Goal: Task Accomplishment & Management: Manage account settings

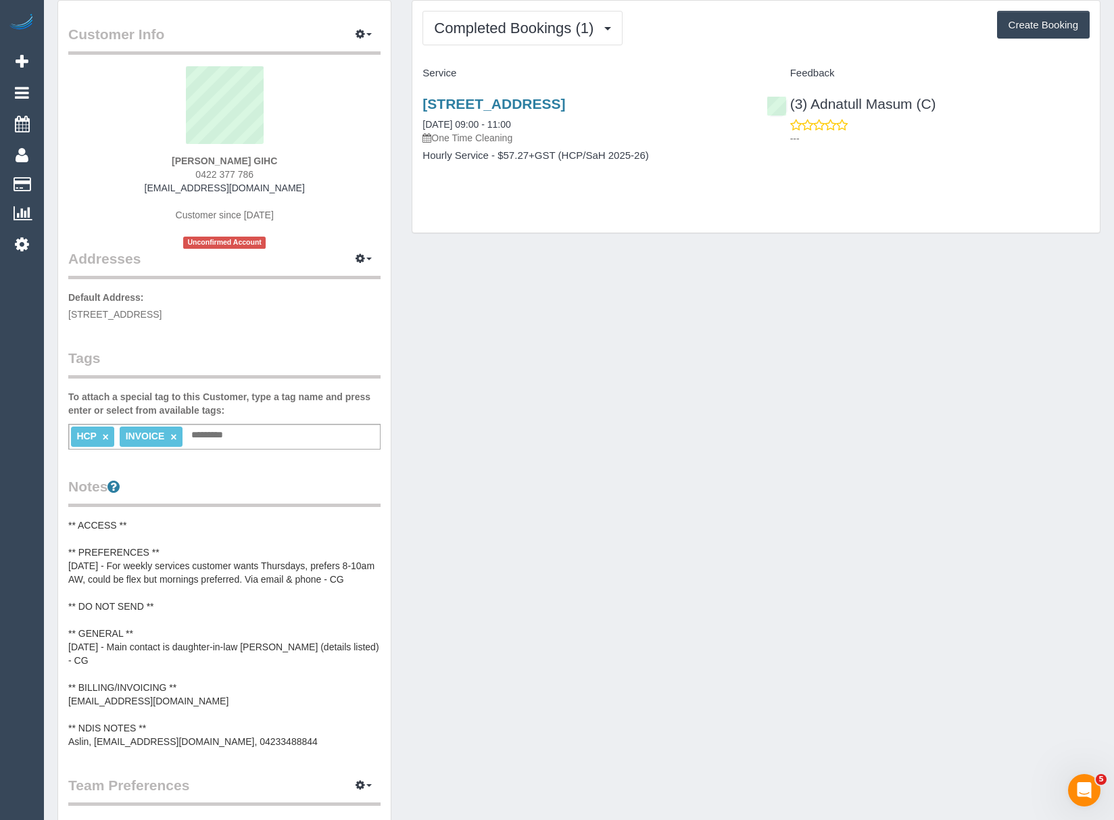
scroll to position [90, 0]
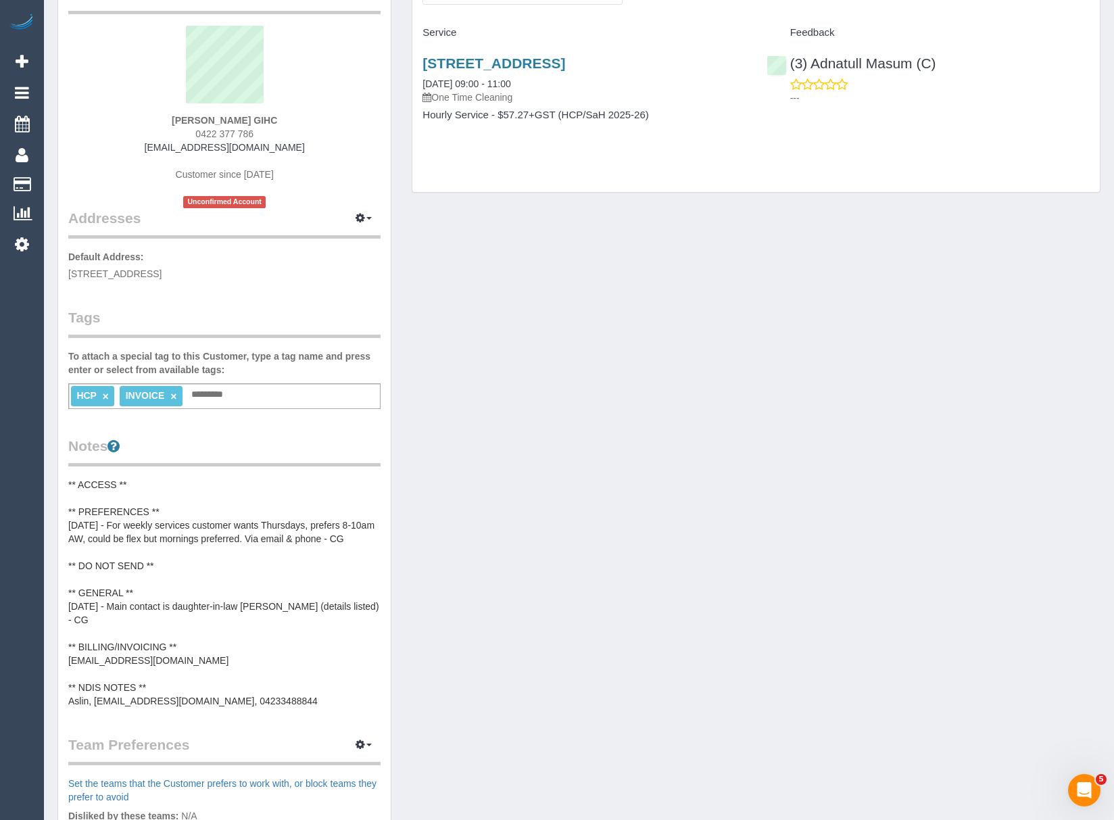
click at [172, 639] on pre "** ACCESS ** ** PREFERENCES ** [DATE] - For weekly services customer wants Thur…" at bounding box center [224, 593] width 312 height 230
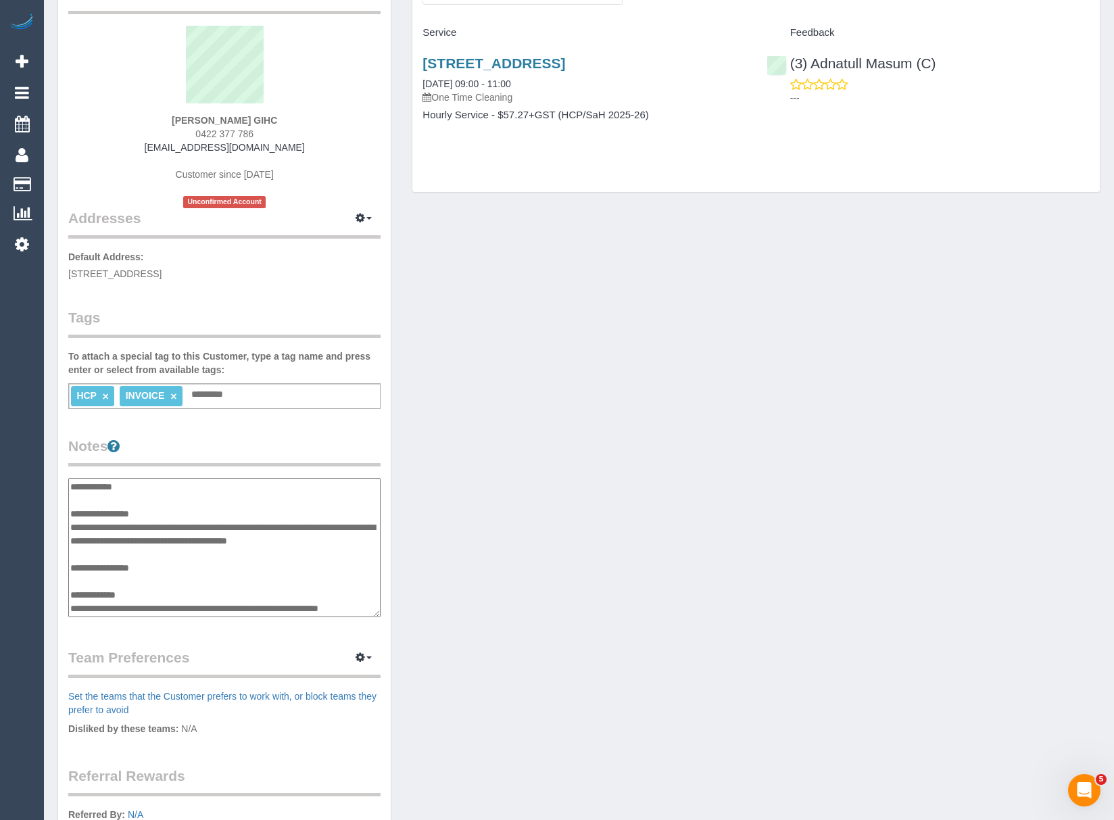
scroll to position [108, 0]
drag, startPoint x: 186, startPoint y: 566, endPoint x: 74, endPoint y: 569, distance: 112.9
click at [74, 569] on textarea "**********" at bounding box center [224, 548] width 312 height 140
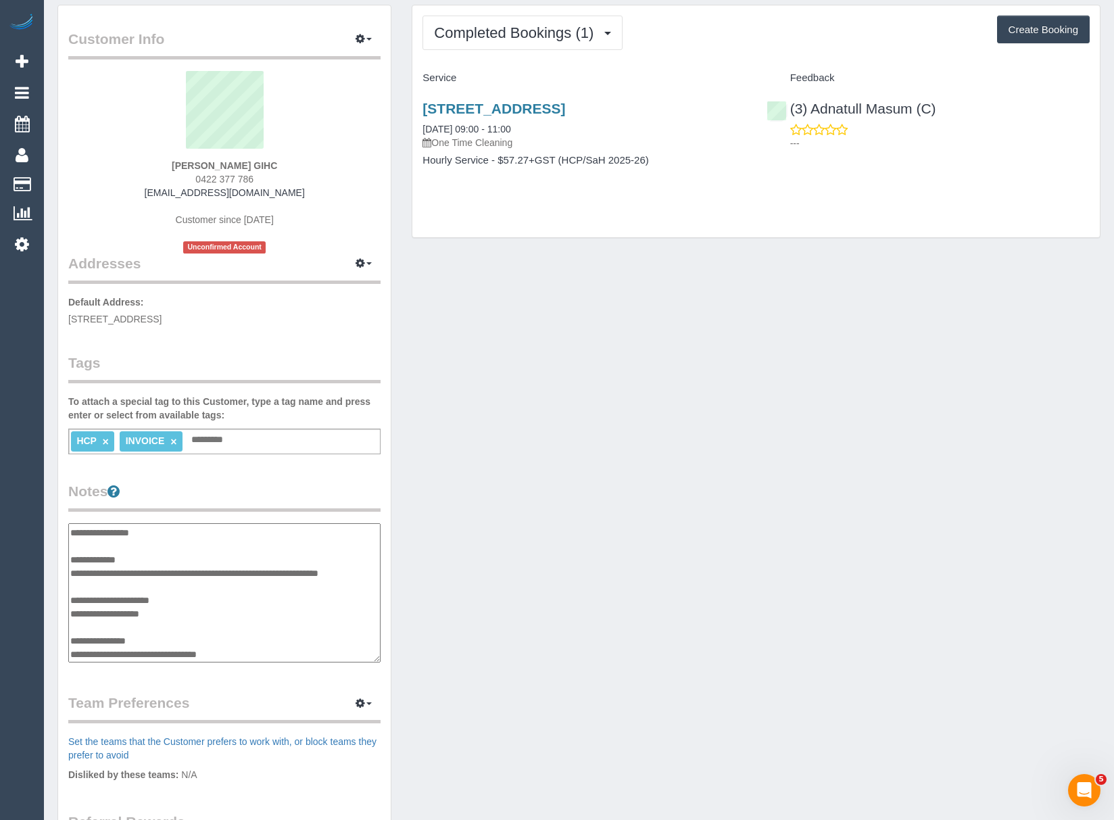
scroll to position [0, 0]
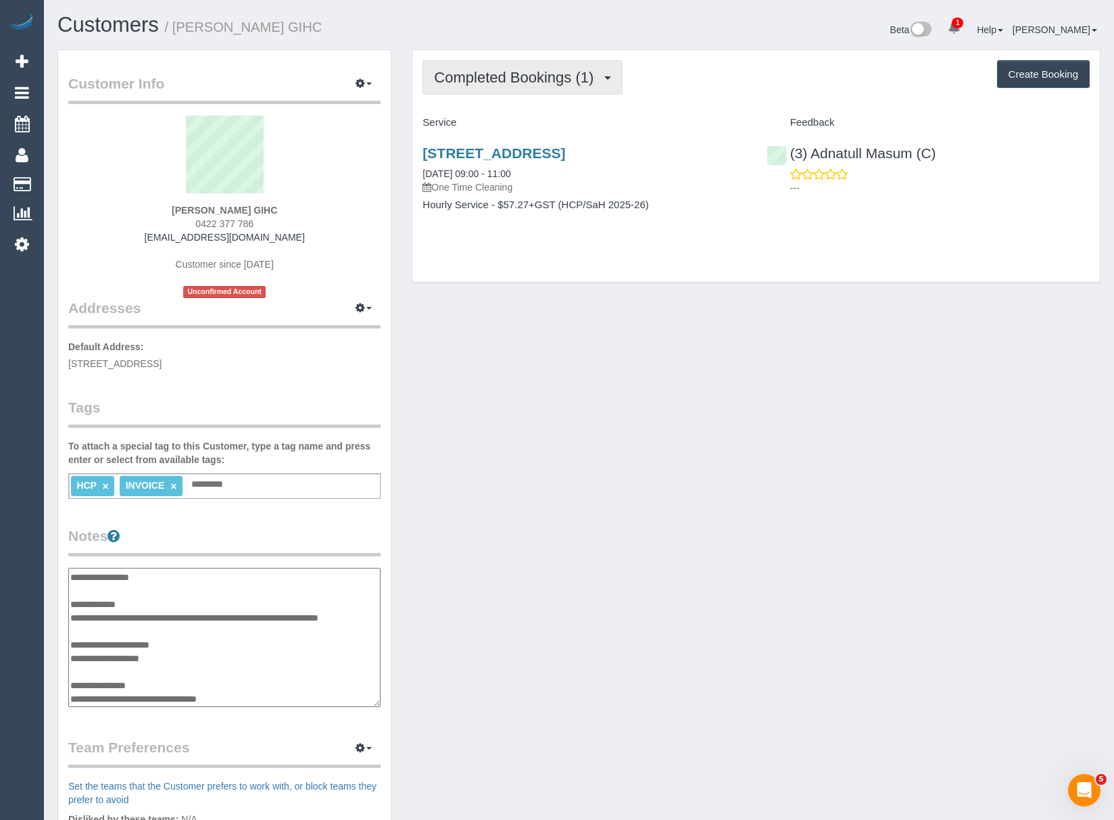
click at [528, 86] on button "Completed Bookings (1)" at bounding box center [522, 77] width 200 height 34
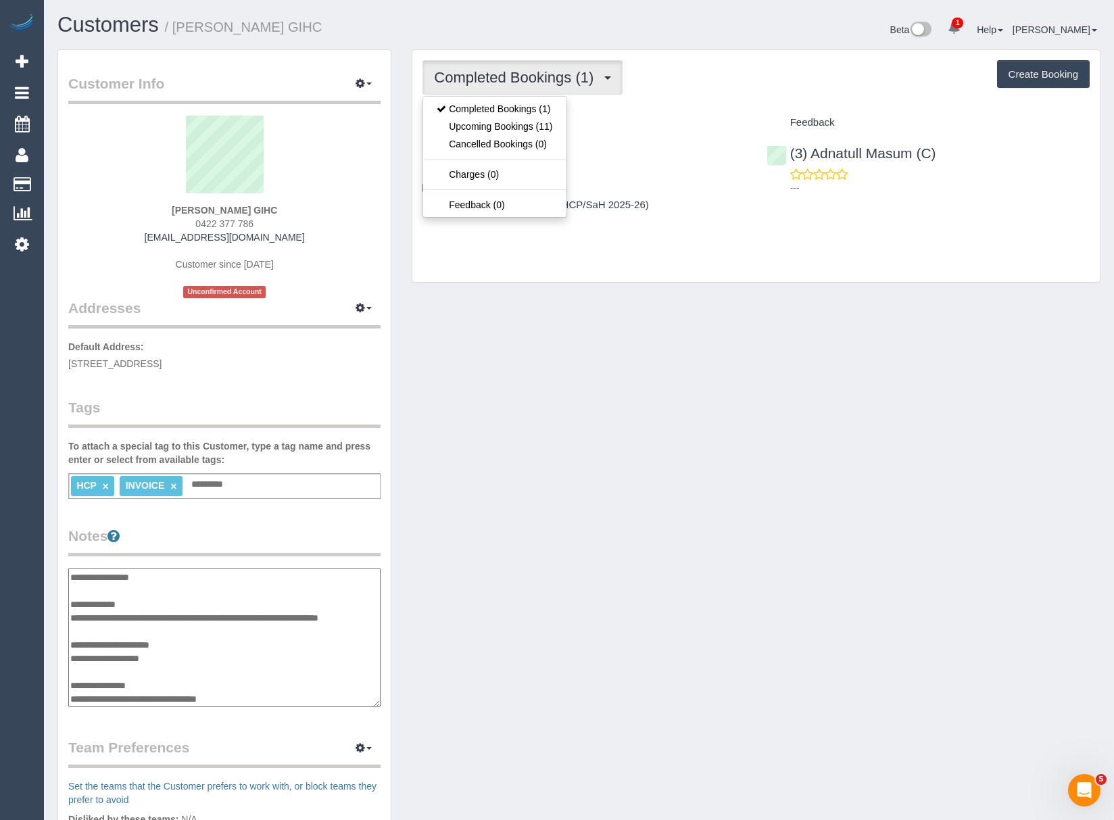
click at [528, 86] on button "Completed Bookings (1)" at bounding box center [522, 77] width 200 height 34
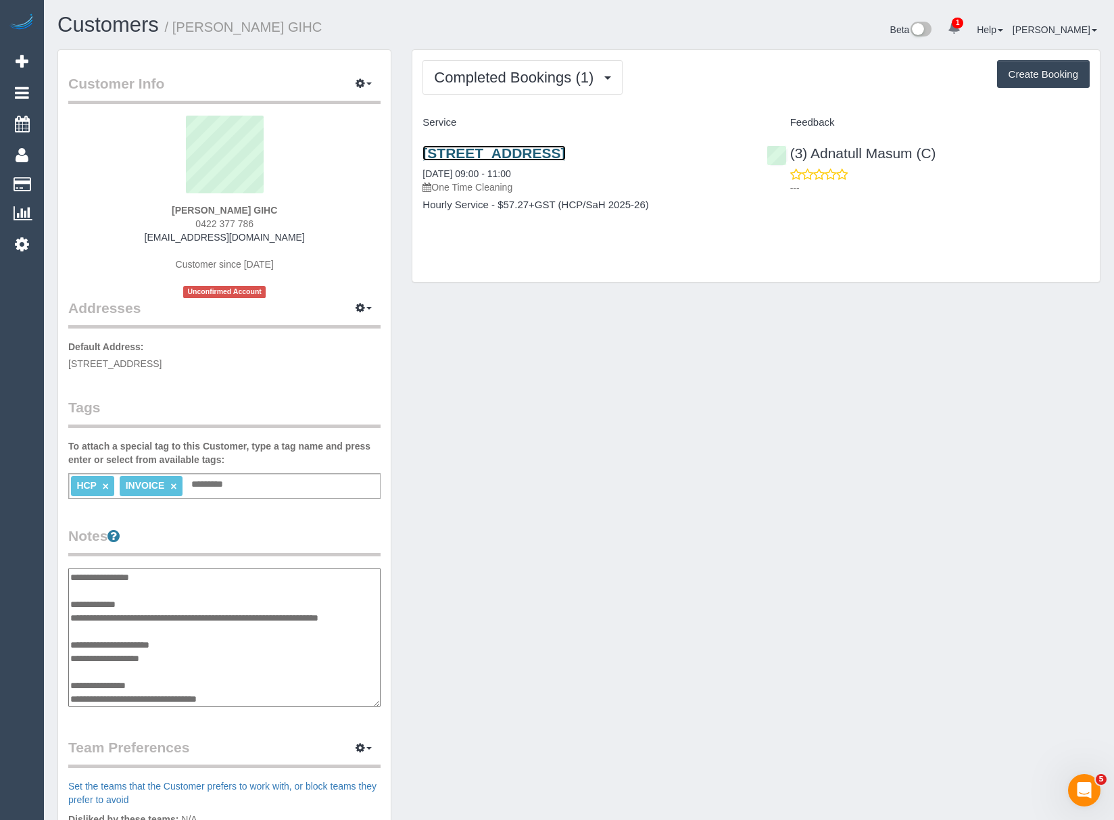
click at [528, 152] on link "1 Cherry Grove, Donvale, VIC 3111" at bounding box center [493, 153] width 143 height 16
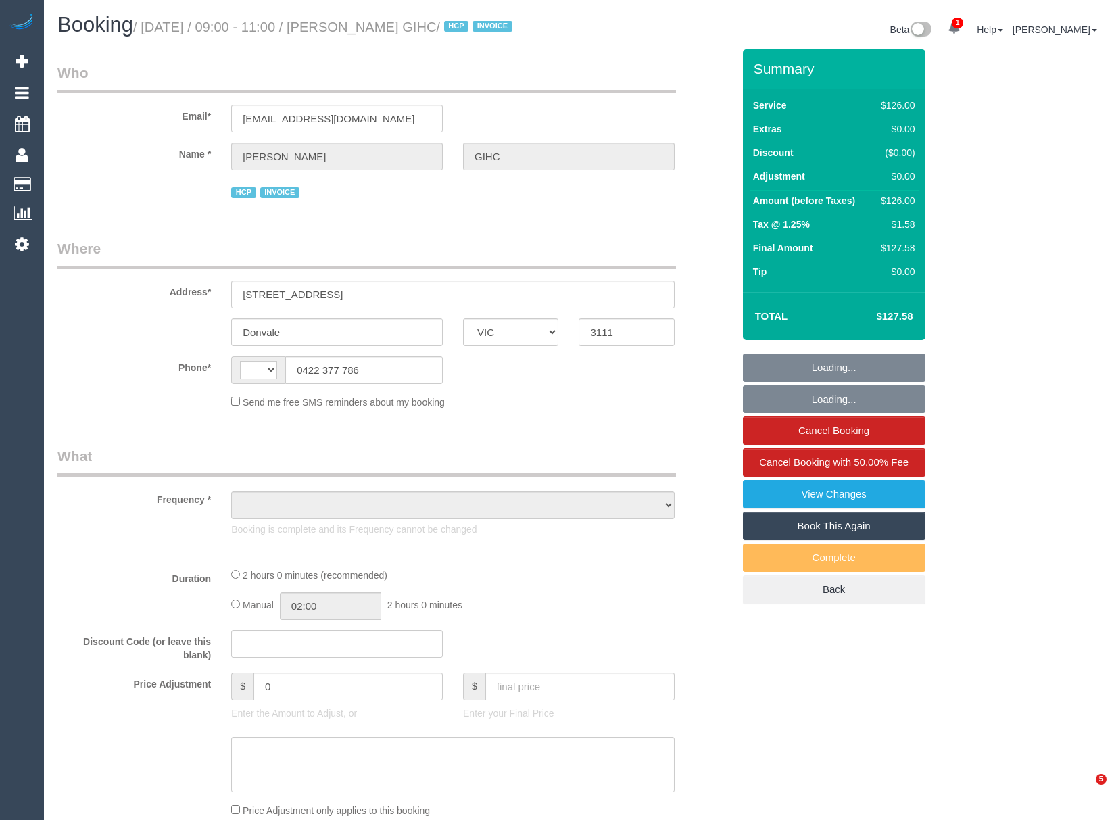
select select "VIC"
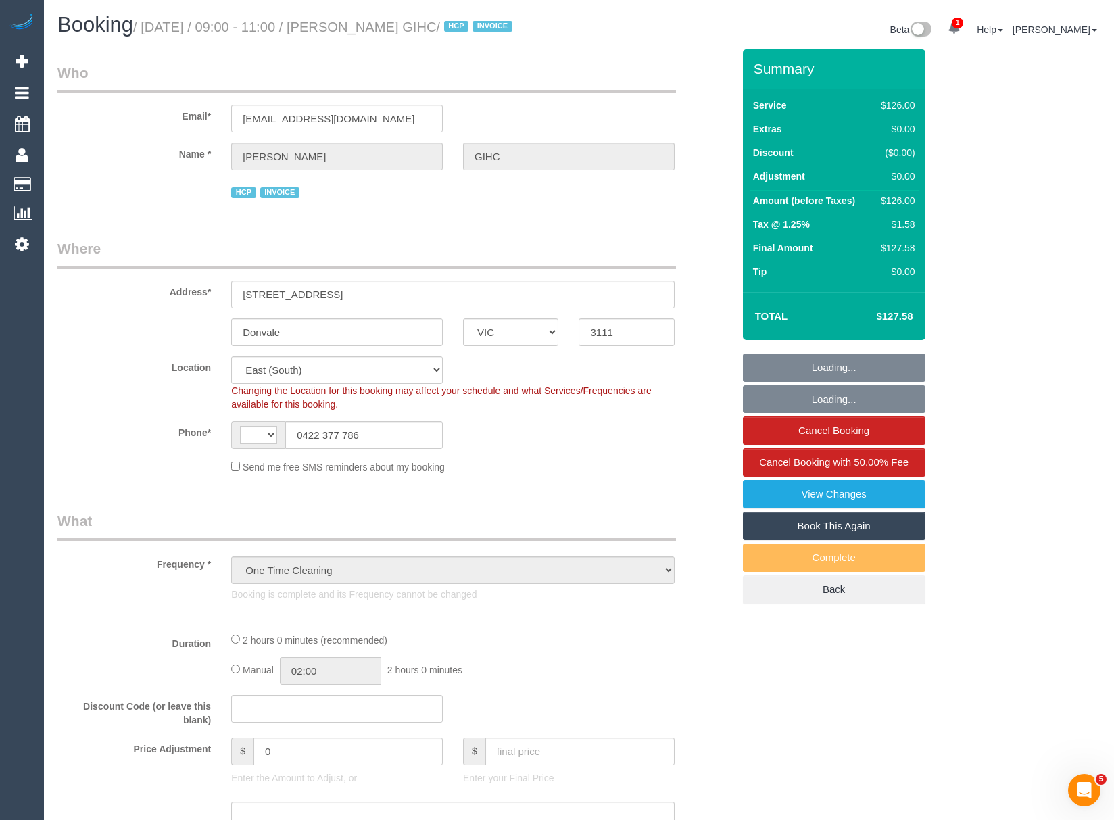
select select "object:774"
select select "string:AU"
select select "number:28"
select select "number:14"
select select "number:19"
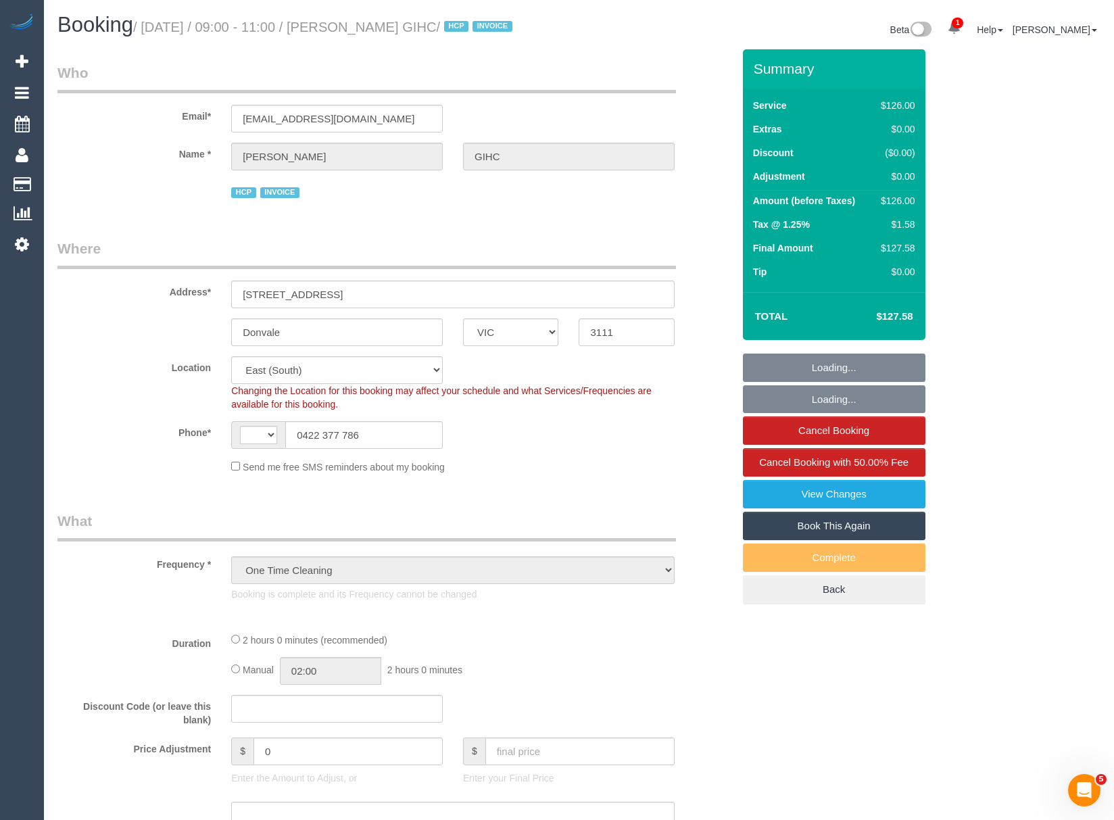
select select "number:25"
select select "number:34"
select select "120"
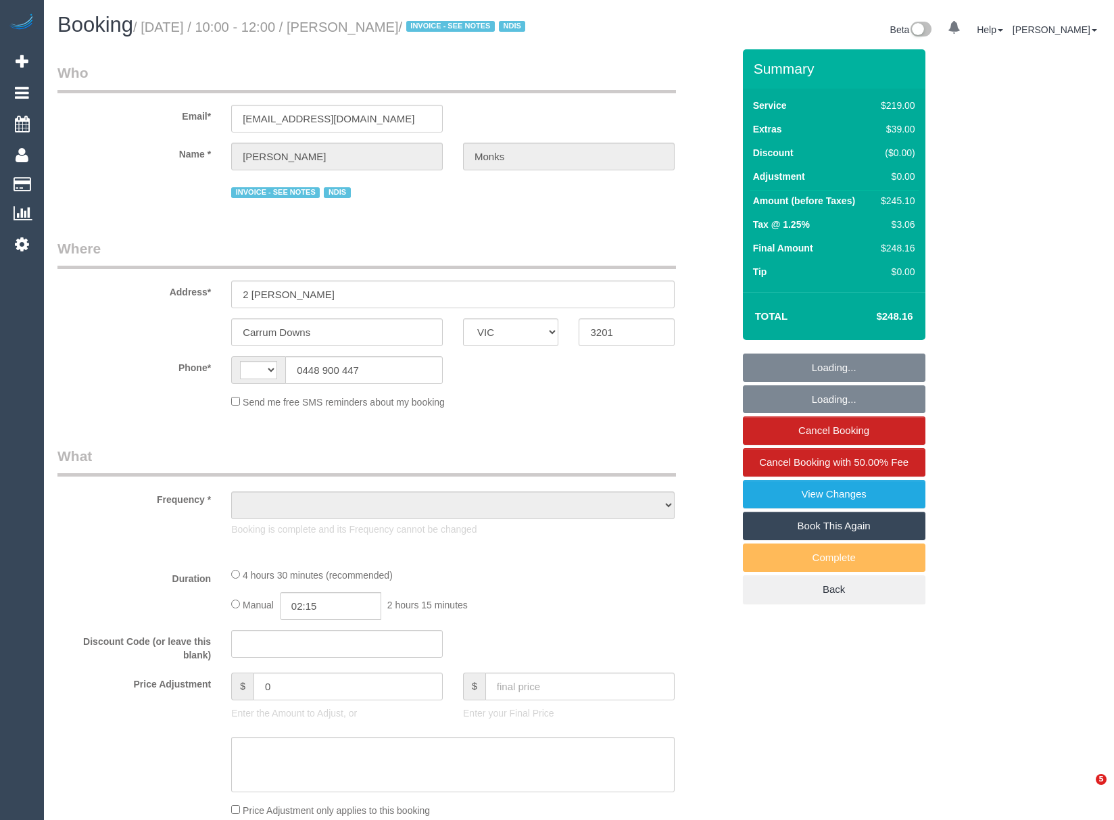
select select "VIC"
select select "object:296"
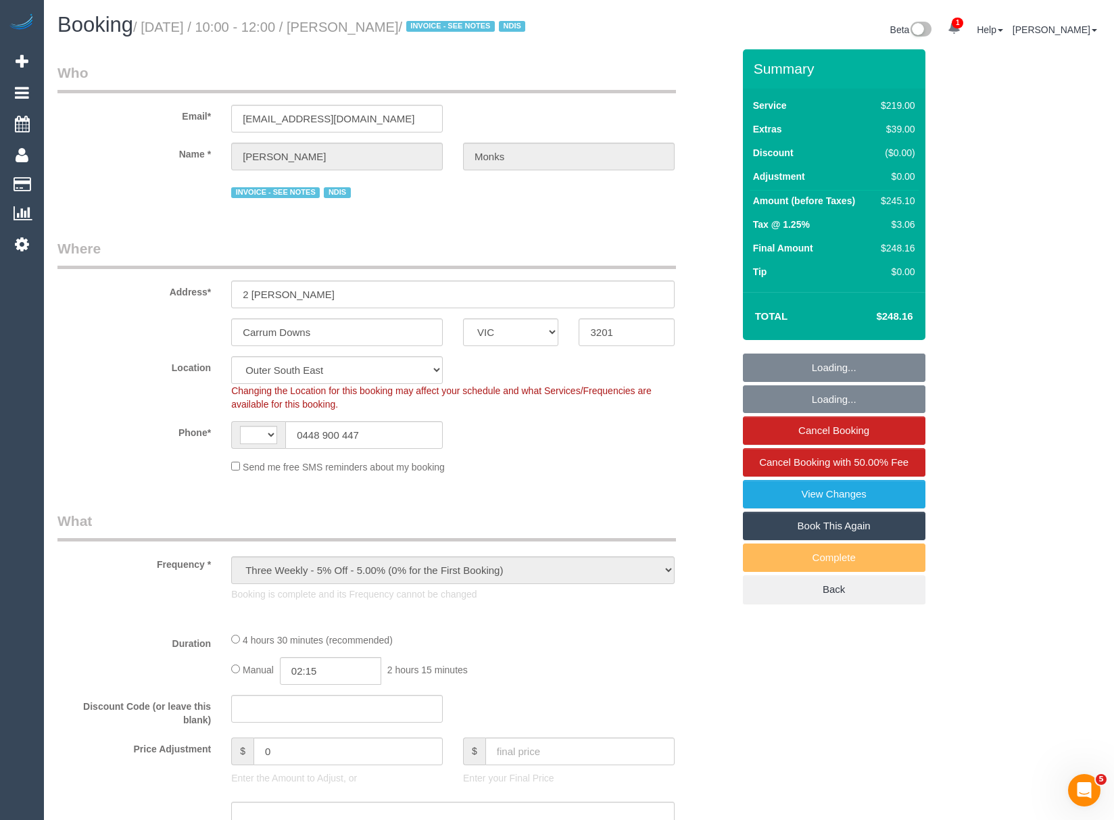
select select "number:27"
select select "number:14"
select select "number:19"
select select "number:22"
select select "number:33"
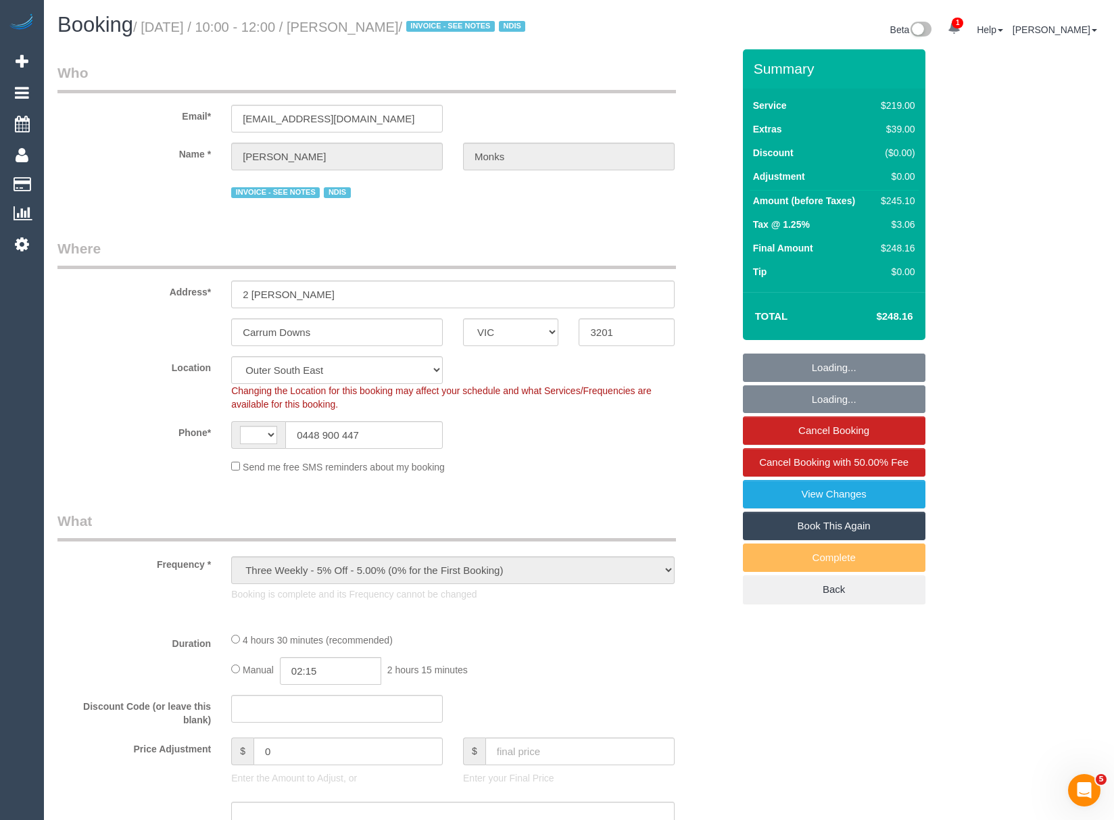
select select "number:13"
select select "object:550"
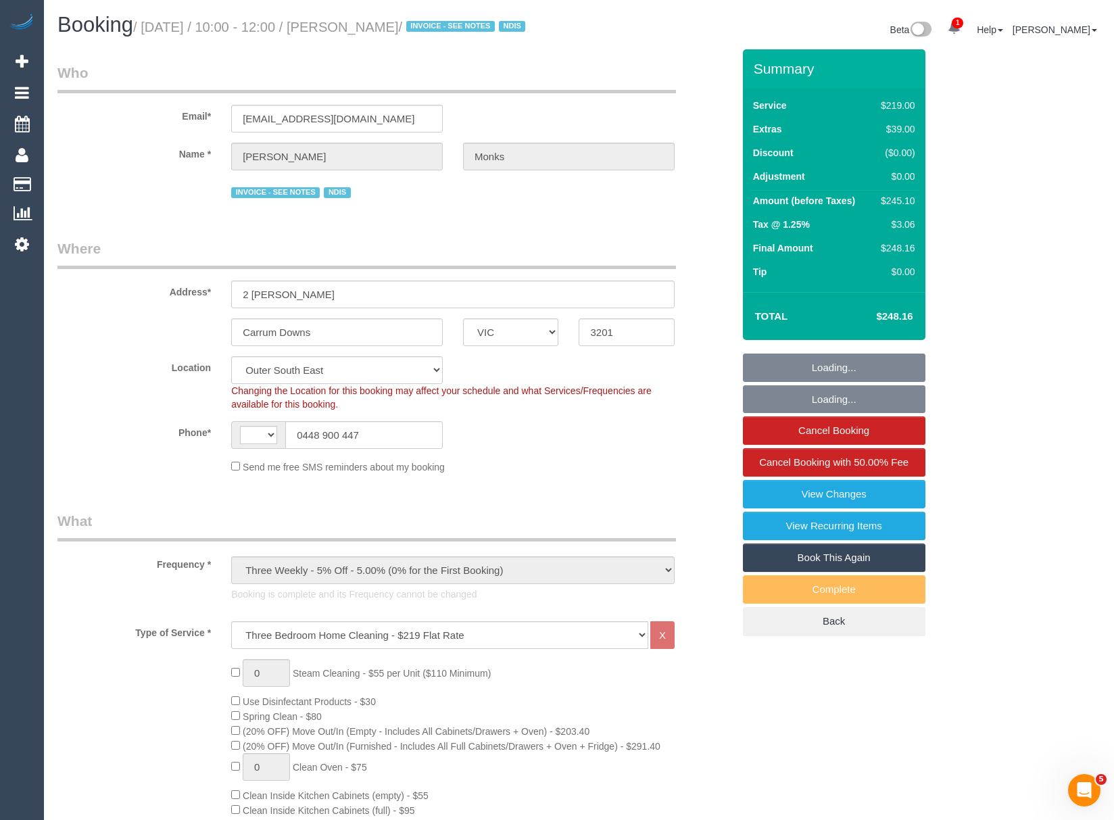
select select "string:AU"
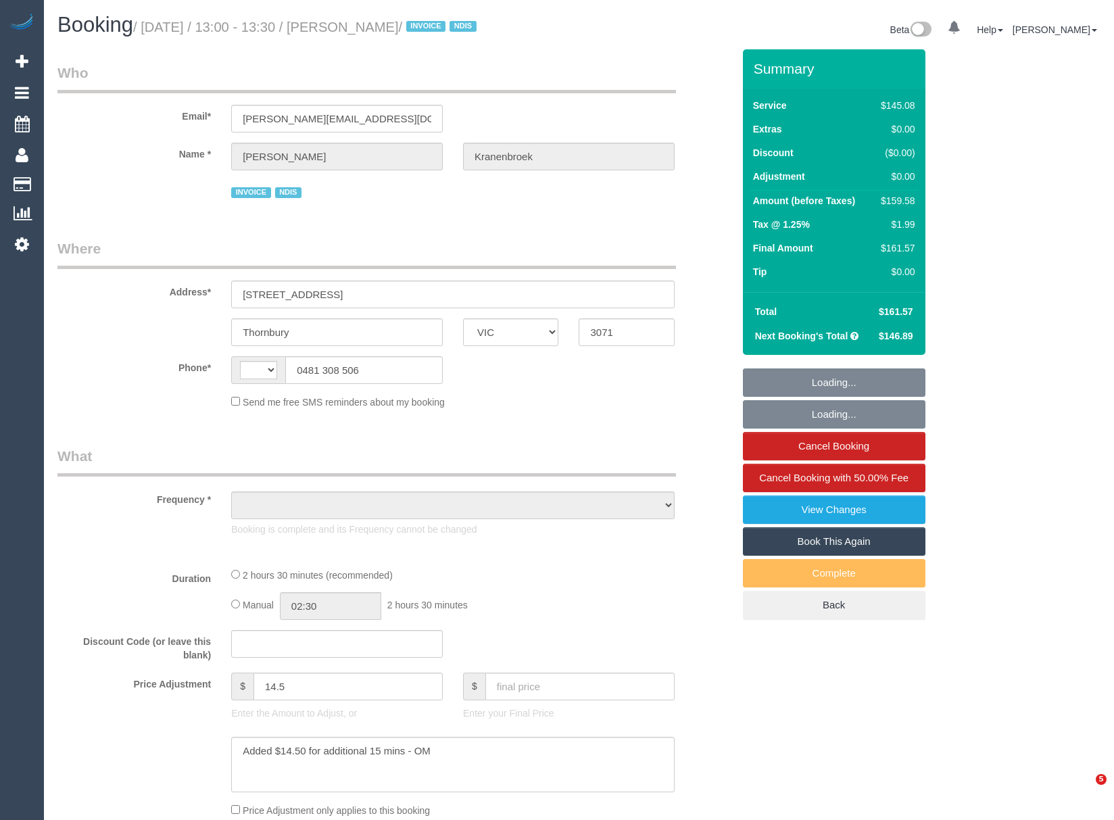
select select "VIC"
select select "string:AU"
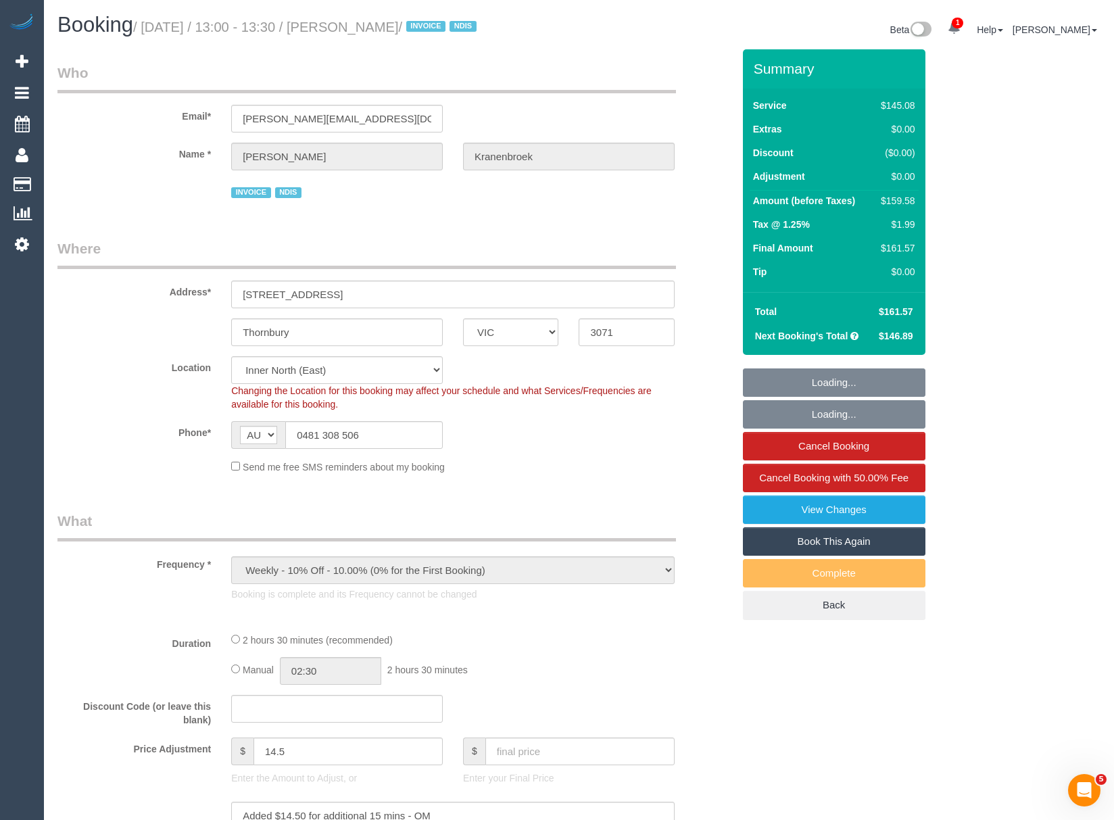
select select "object:723"
select select "150"
select select "number:29"
select select "number:14"
select select "number:19"
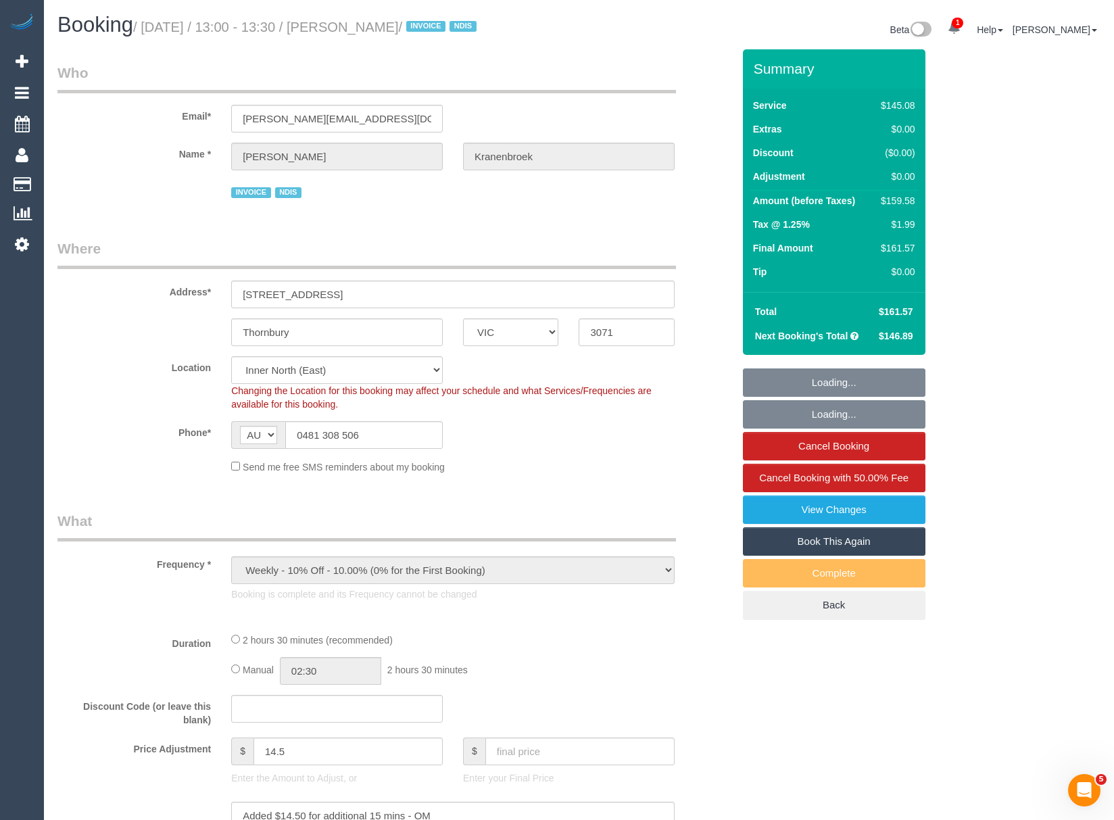
select select "number:23"
select select "number:34"
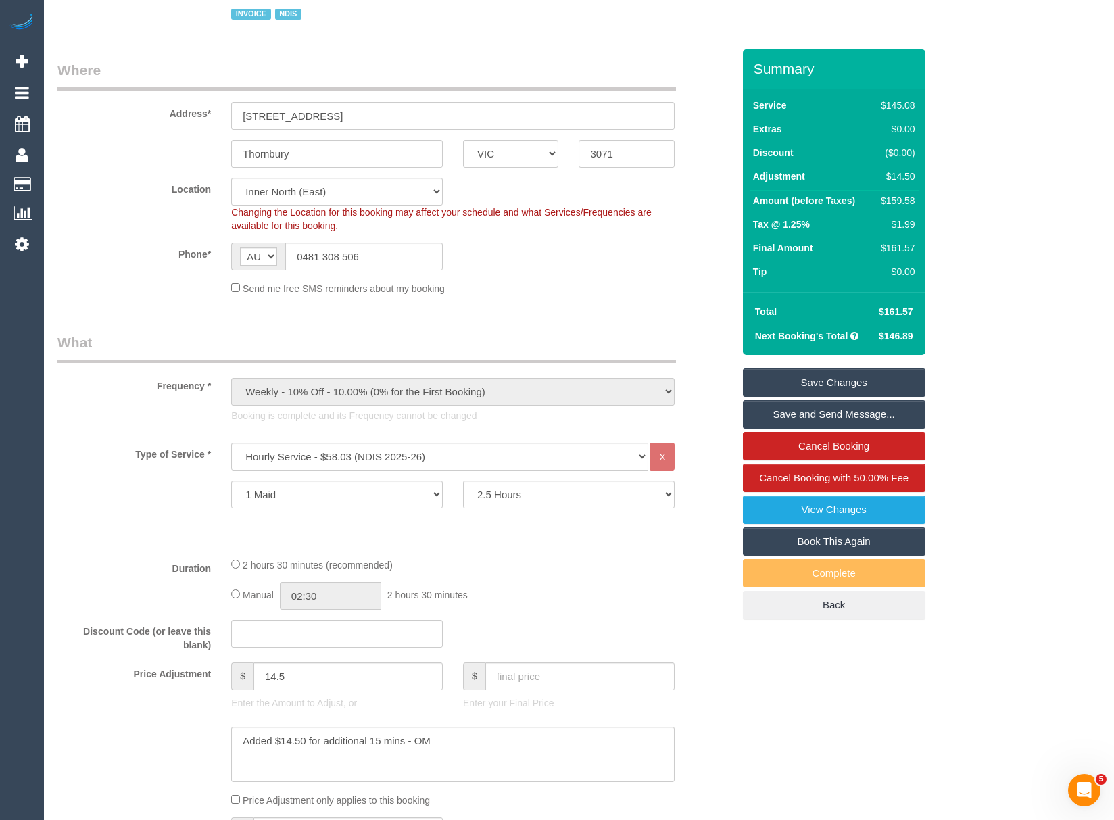
scroll to position [180, 0]
